Goal: Navigation & Orientation: Understand site structure

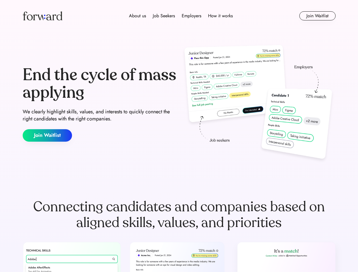
click at [179, 136] on div "End the cycle of mass applying We clearly highlight skills, values, and interes…" at bounding box center [179, 104] width 313 height 122
click at [179, 16] on div "About us Job Seekers Employers How it works" at bounding box center [180, 15] width 223 height 7
click at [42, 16] on img at bounding box center [43, 15] width 40 height 9
click at [181, 16] on div "About us Job Seekers Employers How it works" at bounding box center [180, 15] width 223 height 7
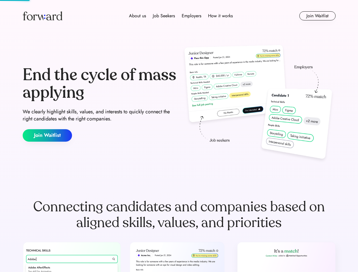
click at [137, 16] on div "About us" at bounding box center [137, 15] width 17 height 7
click at [164, 16] on div "Job Seekers" at bounding box center [164, 15] width 22 height 7
click at [191, 16] on div "Employers" at bounding box center [192, 15] width 20 height 7
click at [220, 16] on div "How it works" at bounding box center [220, 15] width 25 height 7
